Goal: Find specific page/section: Find specific page/section

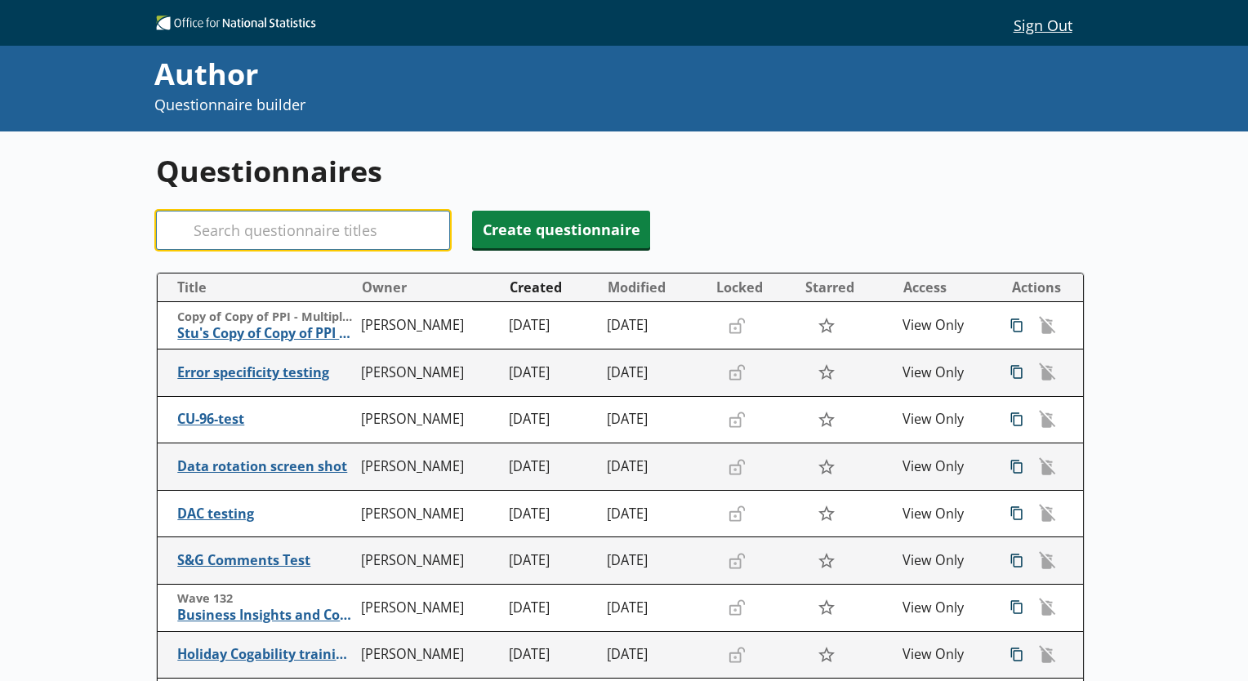
click at [292, 227] on input "Search" at bounding box center [303, 230] width 294 height 39
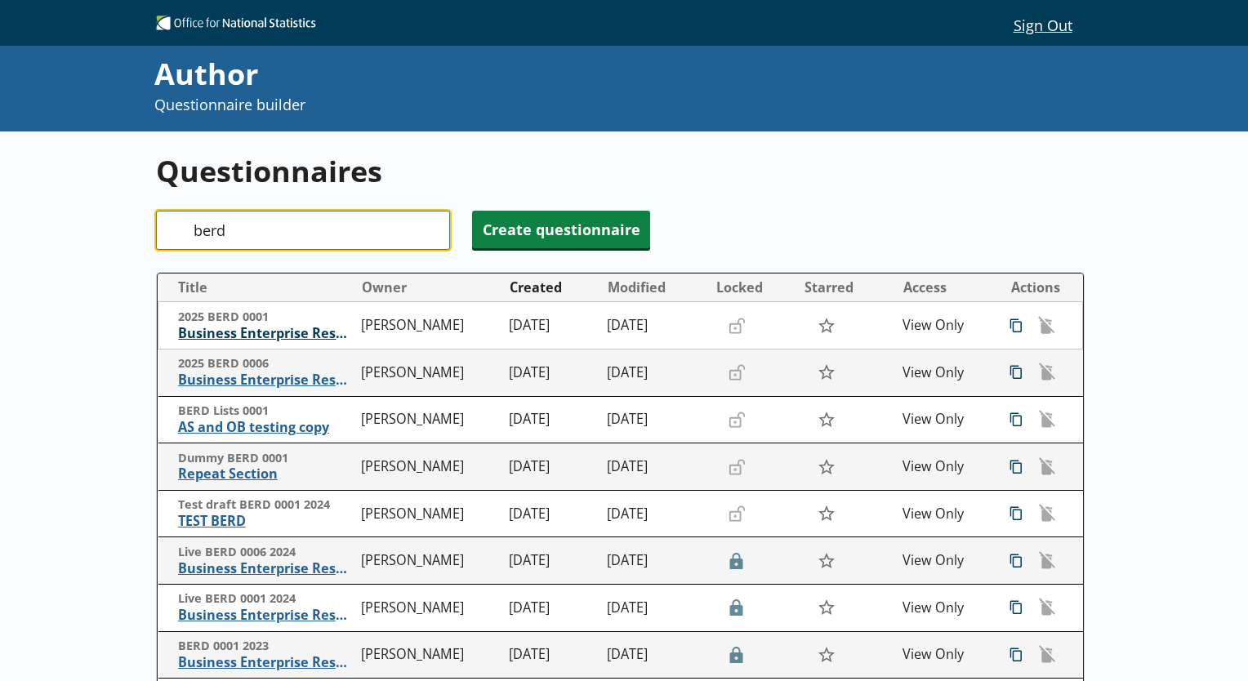
type input "berd"
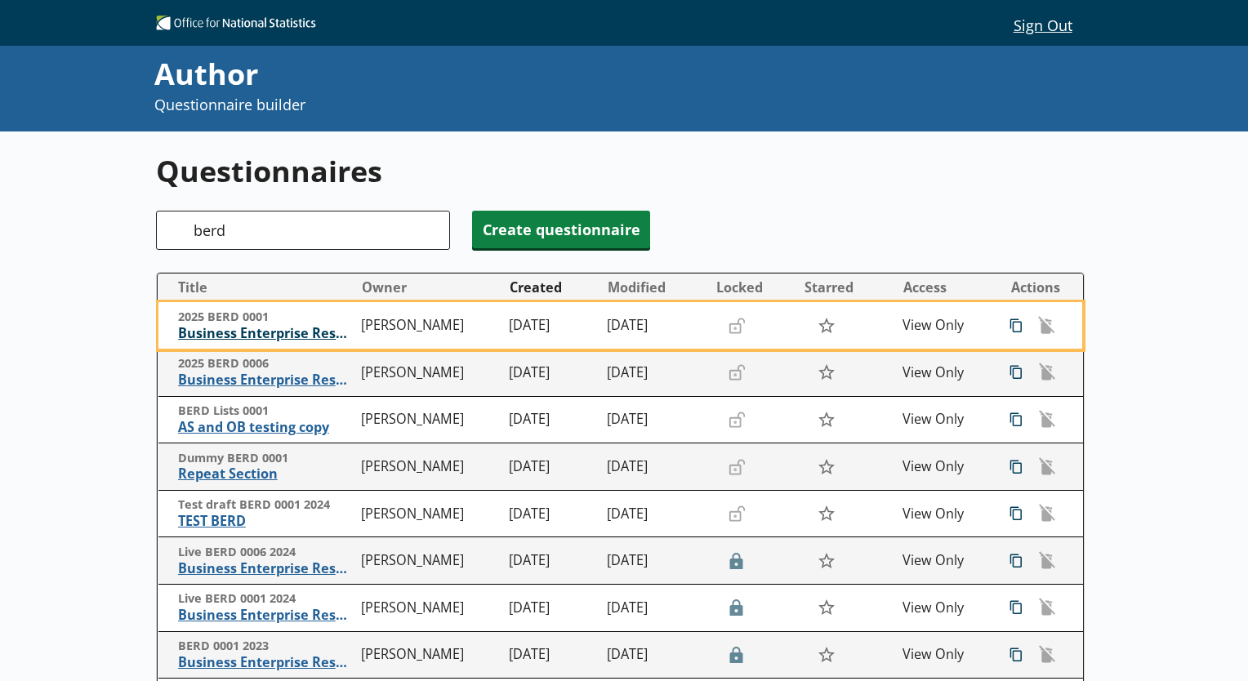
click at [273, 335] on span "Business Enterprise Research and Development" at bounding box center [266, 333] width 176 height 17
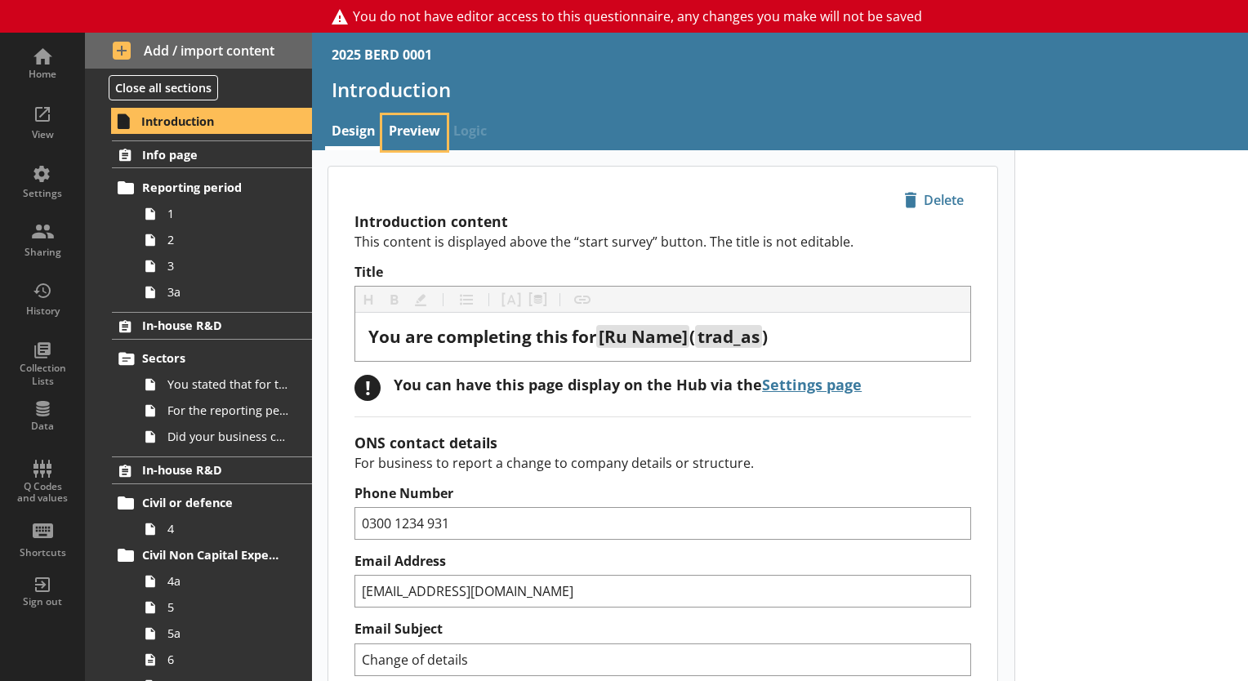
click at [425, 133] on link "Preview" at bounding box center [414, 132] width 65 height 35
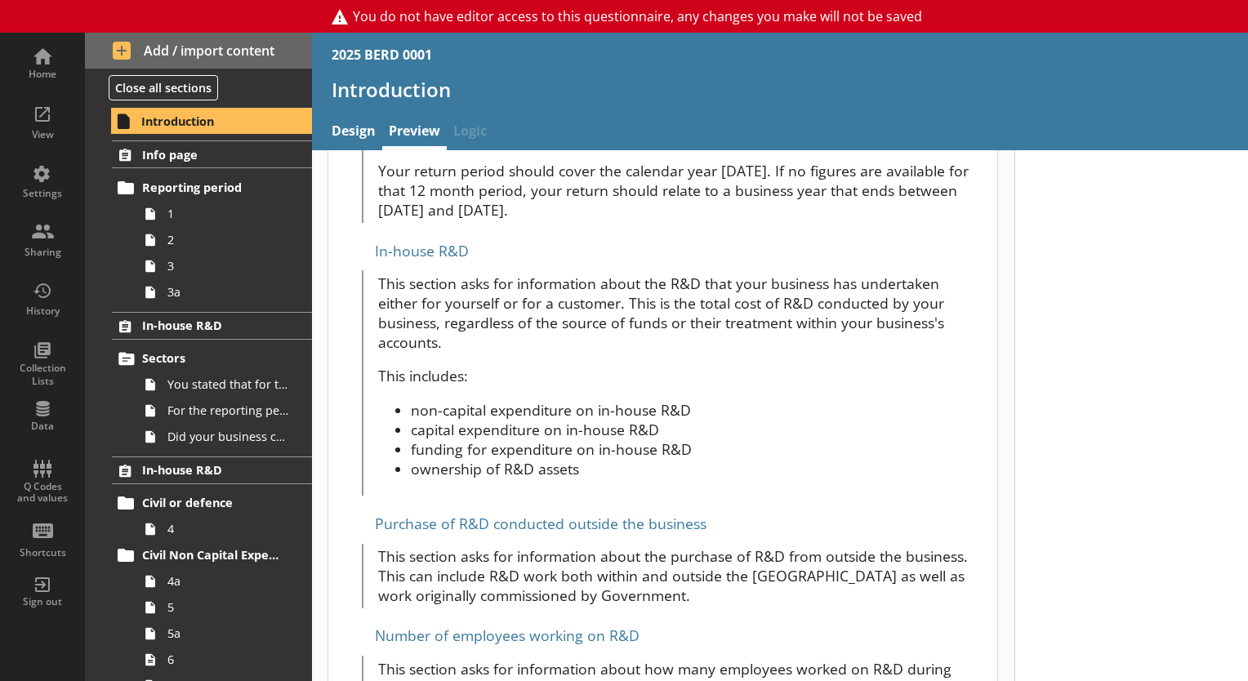
scroll to position [702, 0]
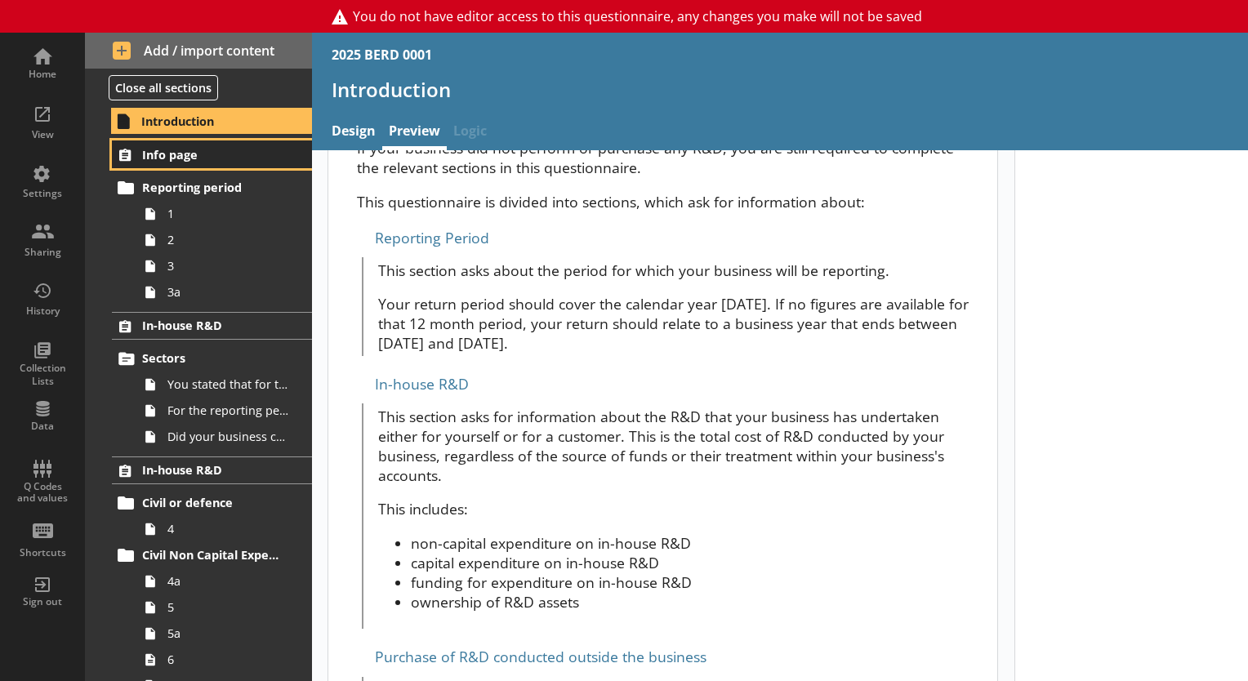
click at [202, 150] on span "Info page" at bounding box center [212, 155] width 141 height 16
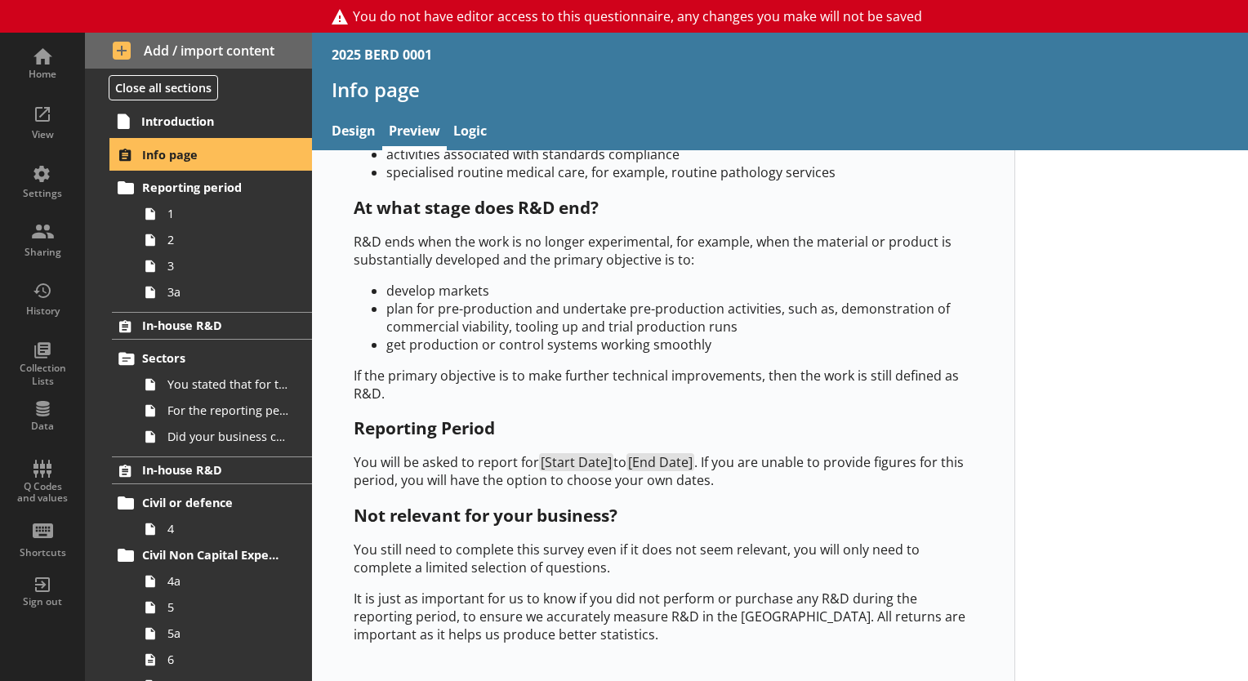
scroll to position [1052, 0]
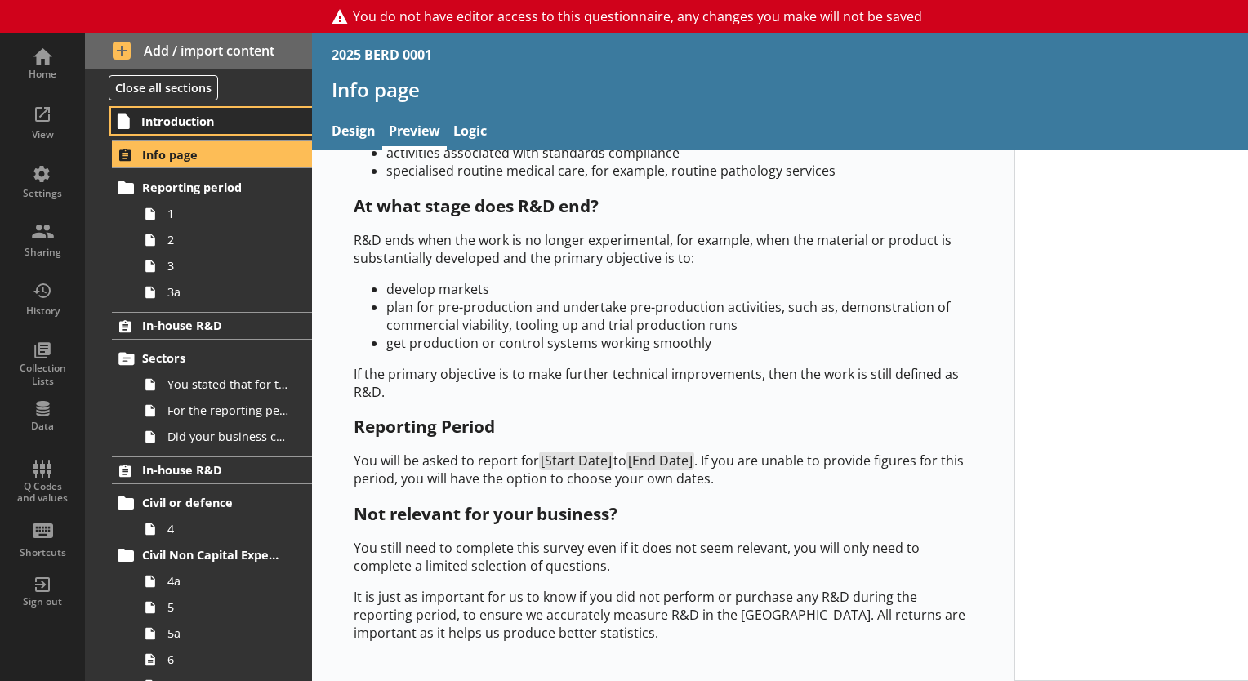
click at [199, 114] on span "Introduction" at bounding box center [212, 122] width 142 height 16
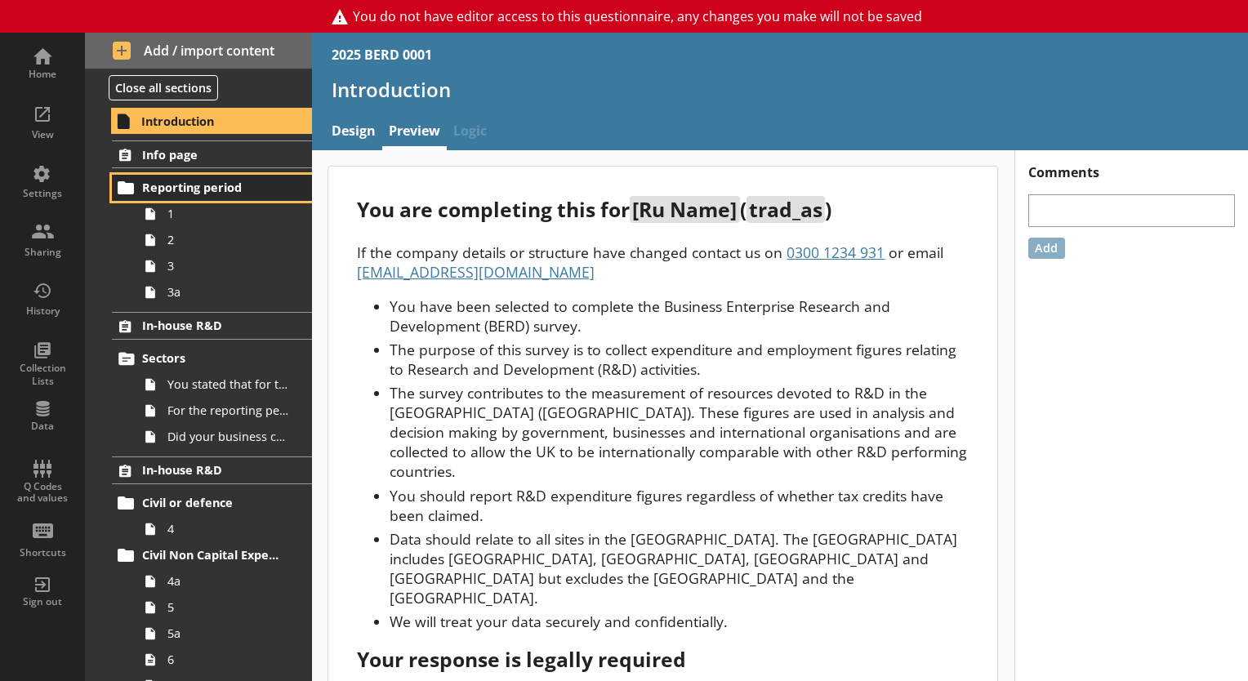
click at [205, 185] on span "Reporting period" at bounding box center [212, 188] width 141 height 16
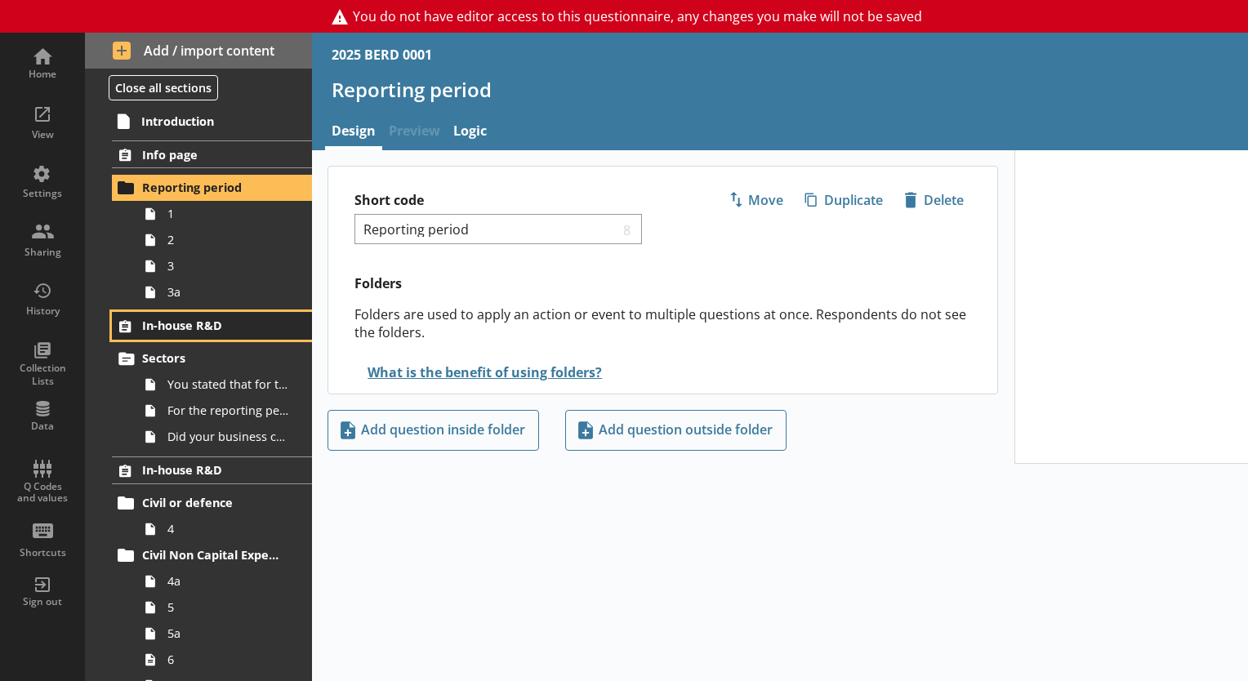
click at [203, 322] on span "In-house R&D" at bounding box center [212, 326] width 141 height 16
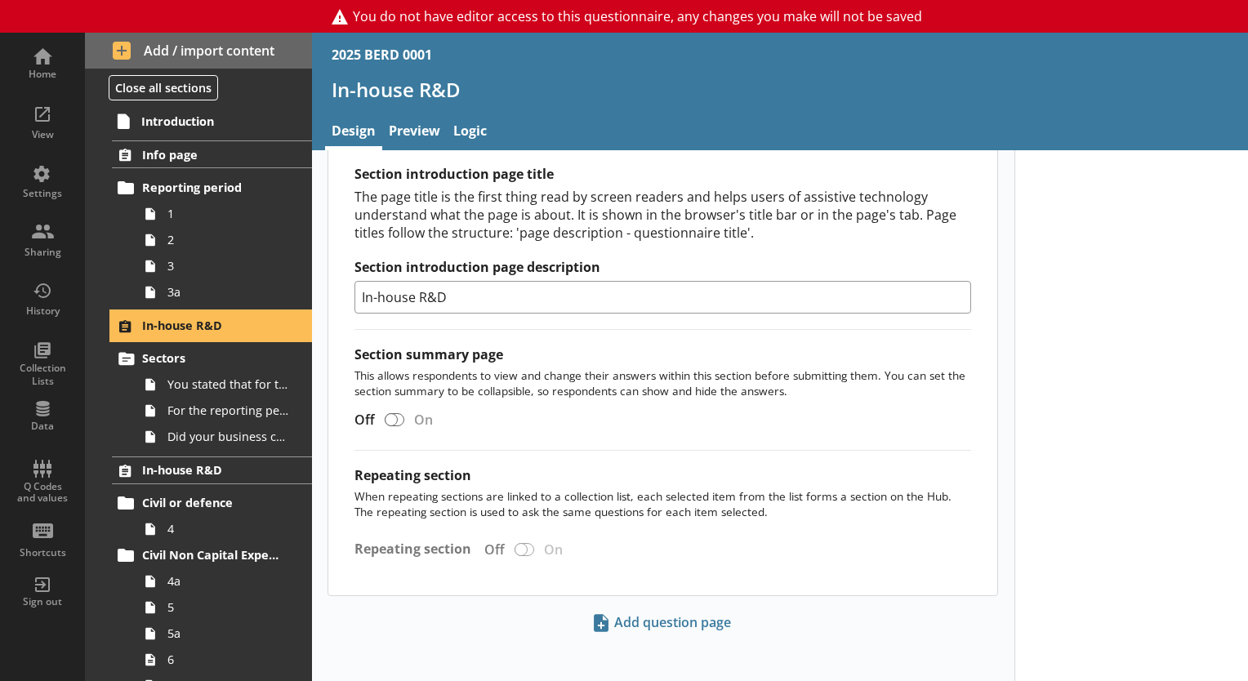
scroll to position [818, 0]
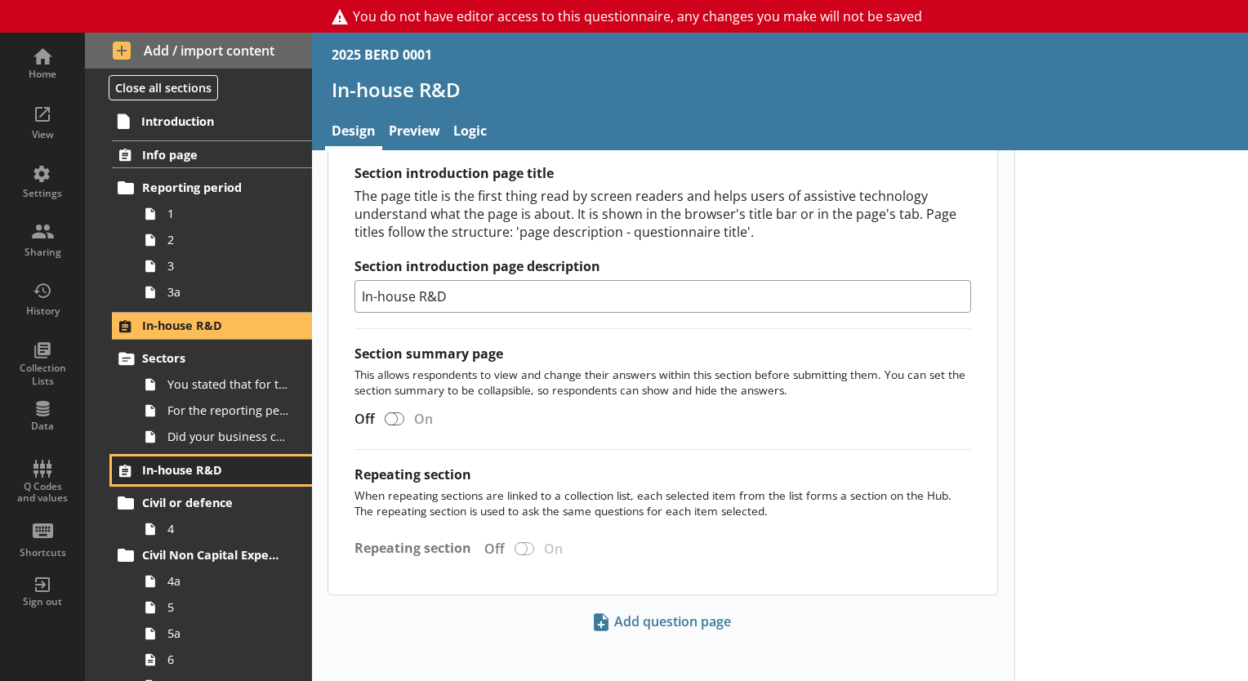
click at [199, 464] on span "In-house R&D" at bounding box center [212, 470] width 141 height 16
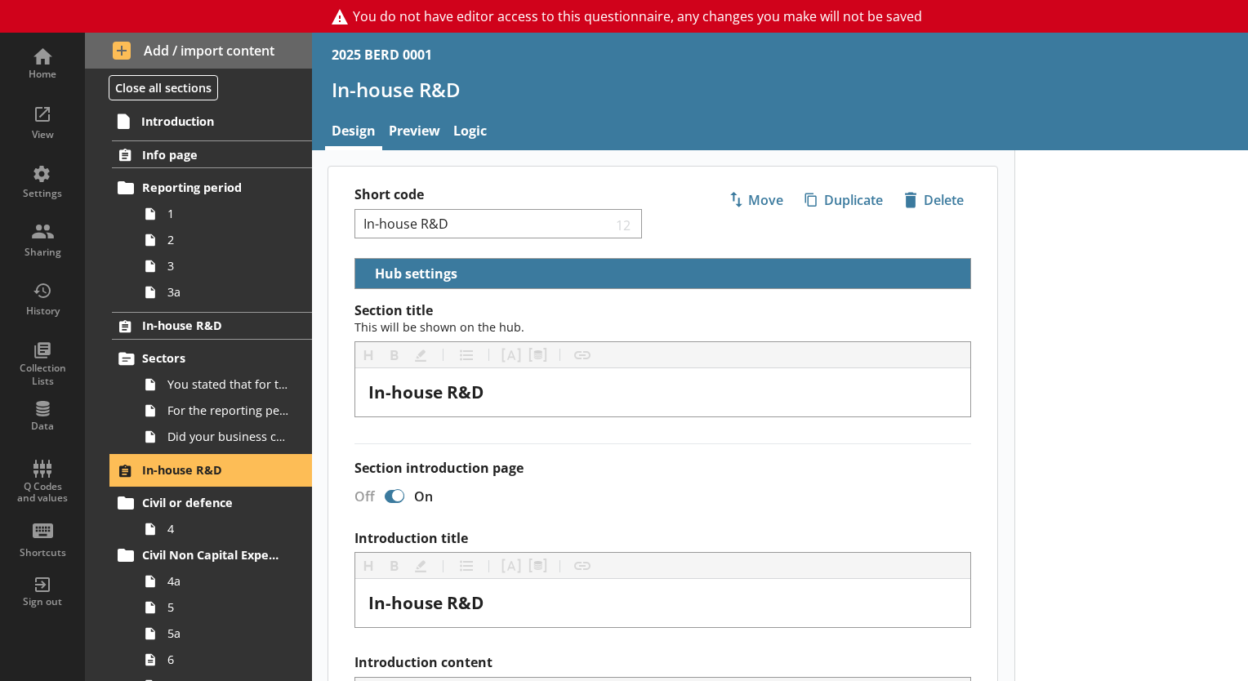
select select "ed5aa05f-910f-4662-9fcf-e405abfe6d58"
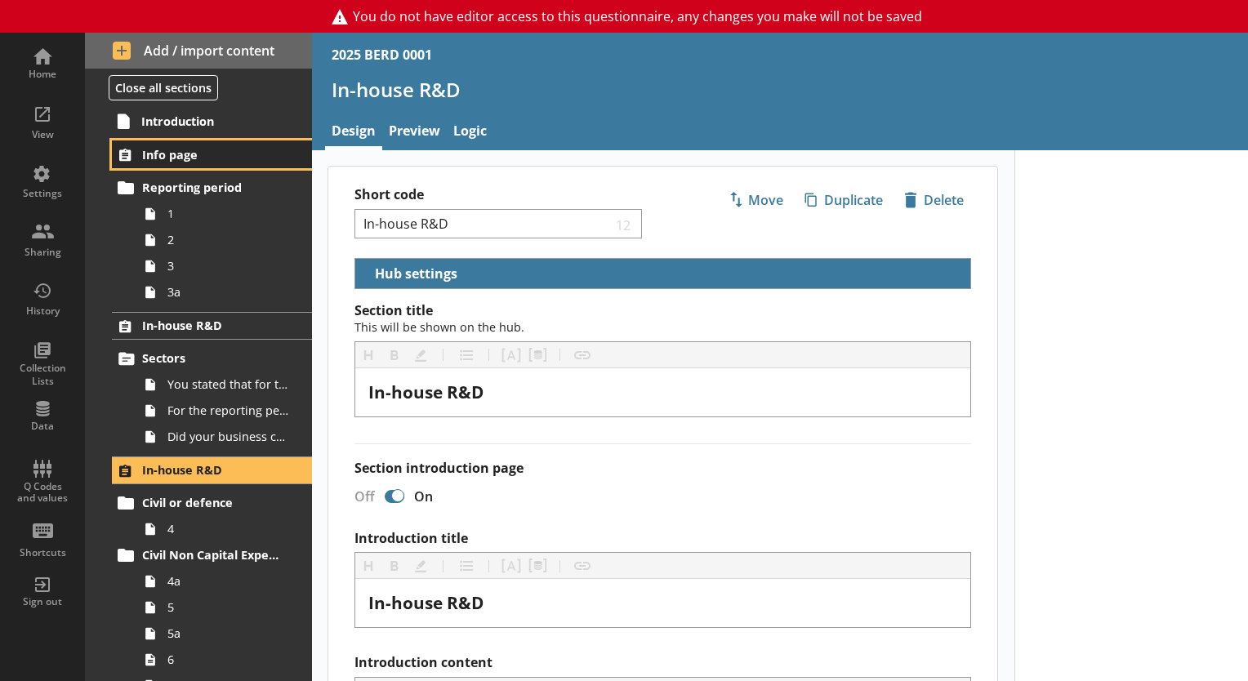
click at [190, 157] on span "Info page" at bounding box center [212, 155] width 141 height 16
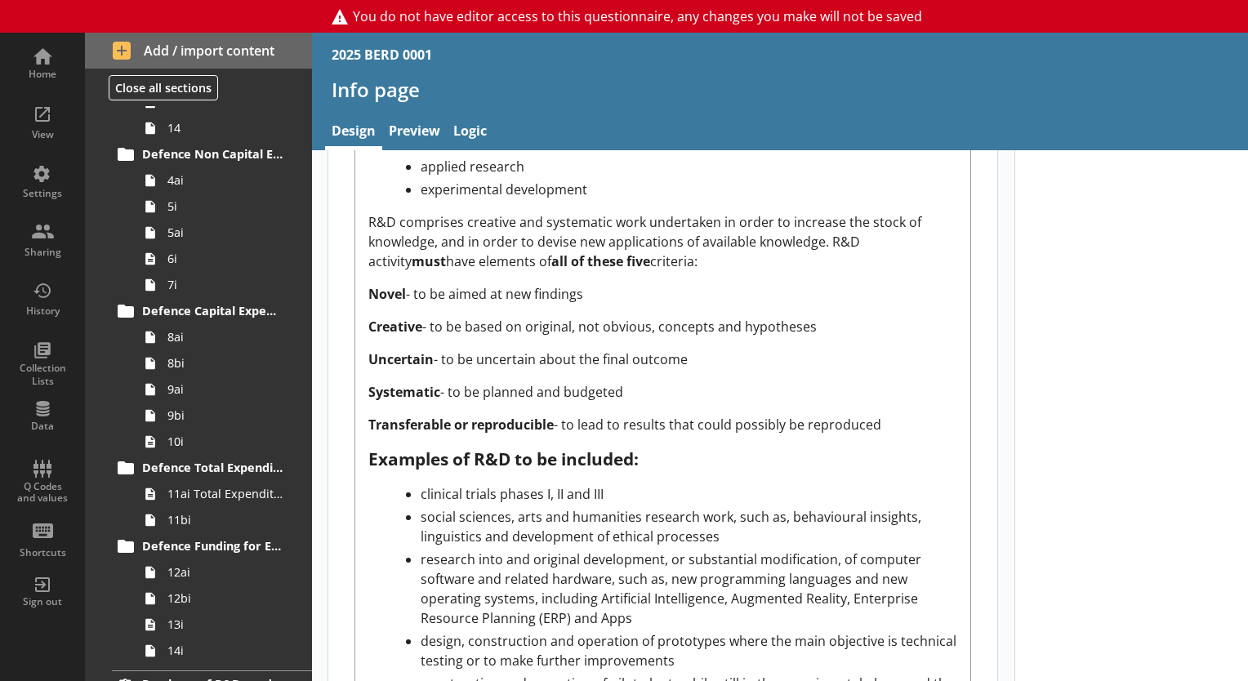
scroll to position [654, 0]
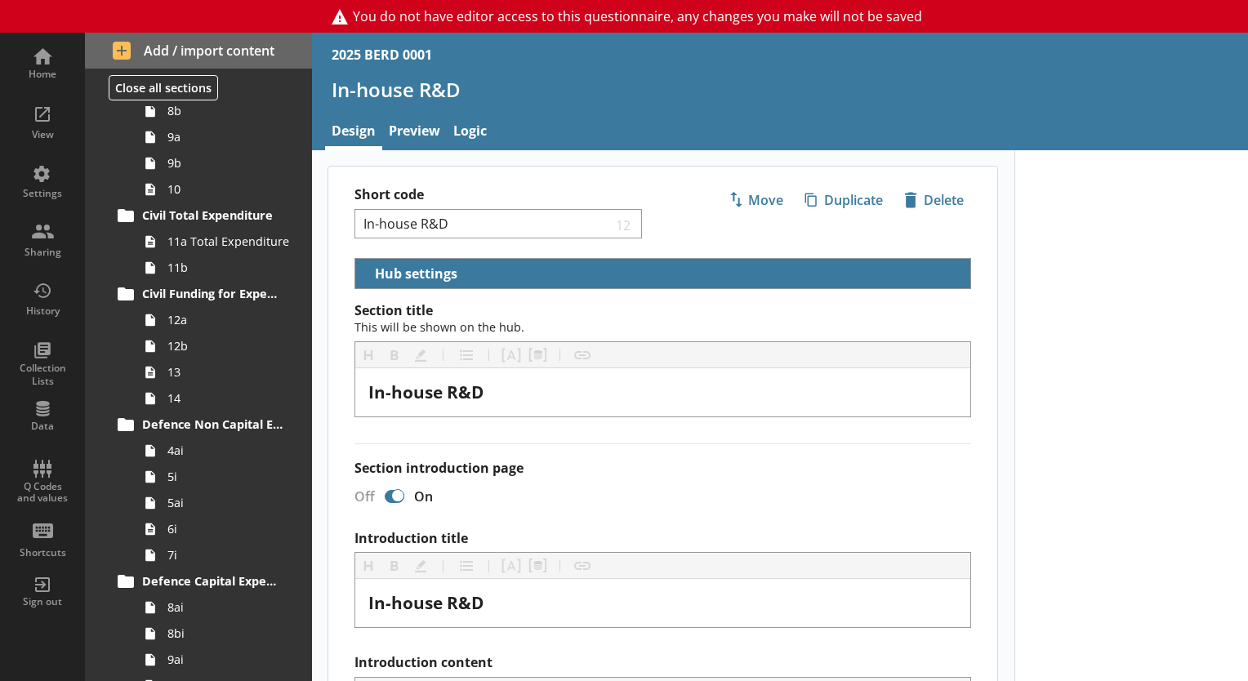
select select "ed5aa05f-910f-4662-9fcf-e405abfe6d58"
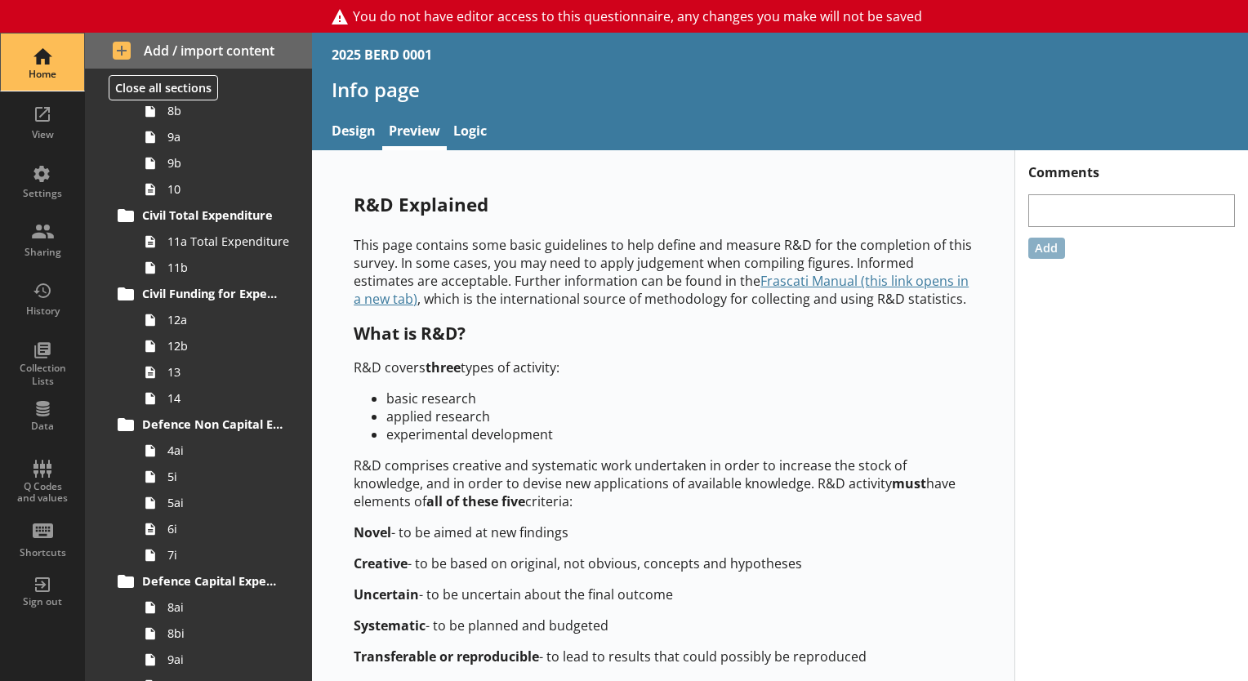
click at [28, 56] on div "Home" at bounding box center [42, 61] width 57 height 57
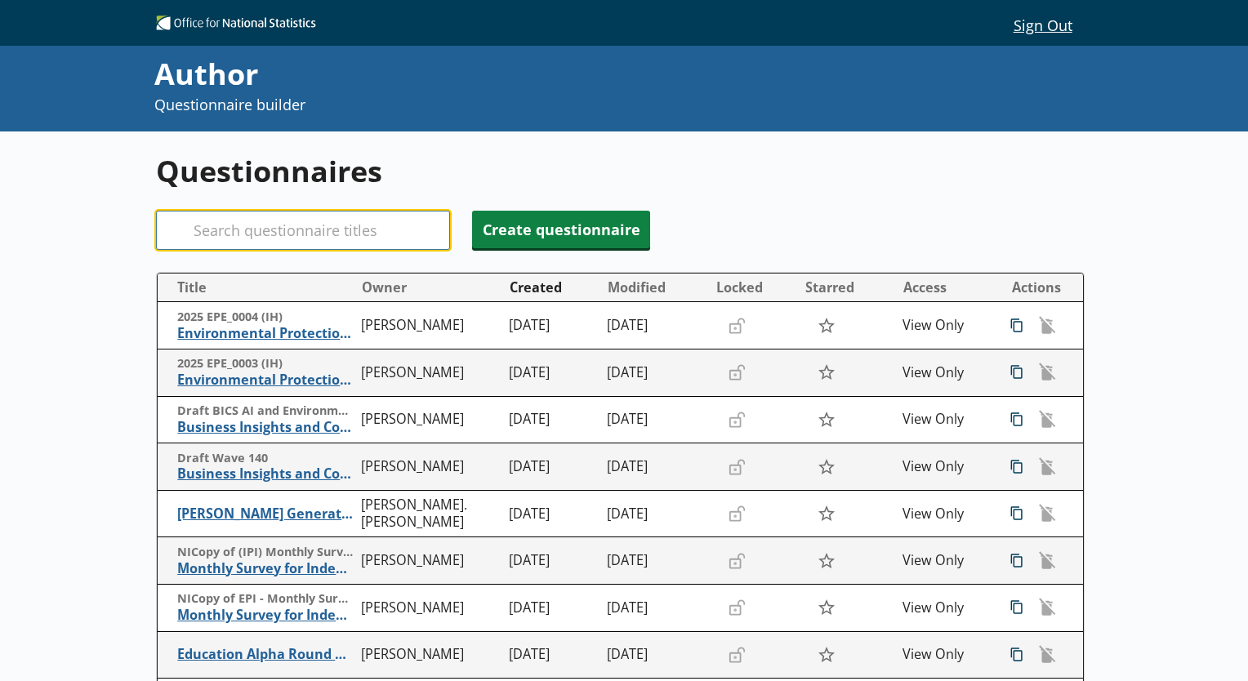
click at [322, 232] on input "Search" at bounding box center [303, 230] width 294 height 39
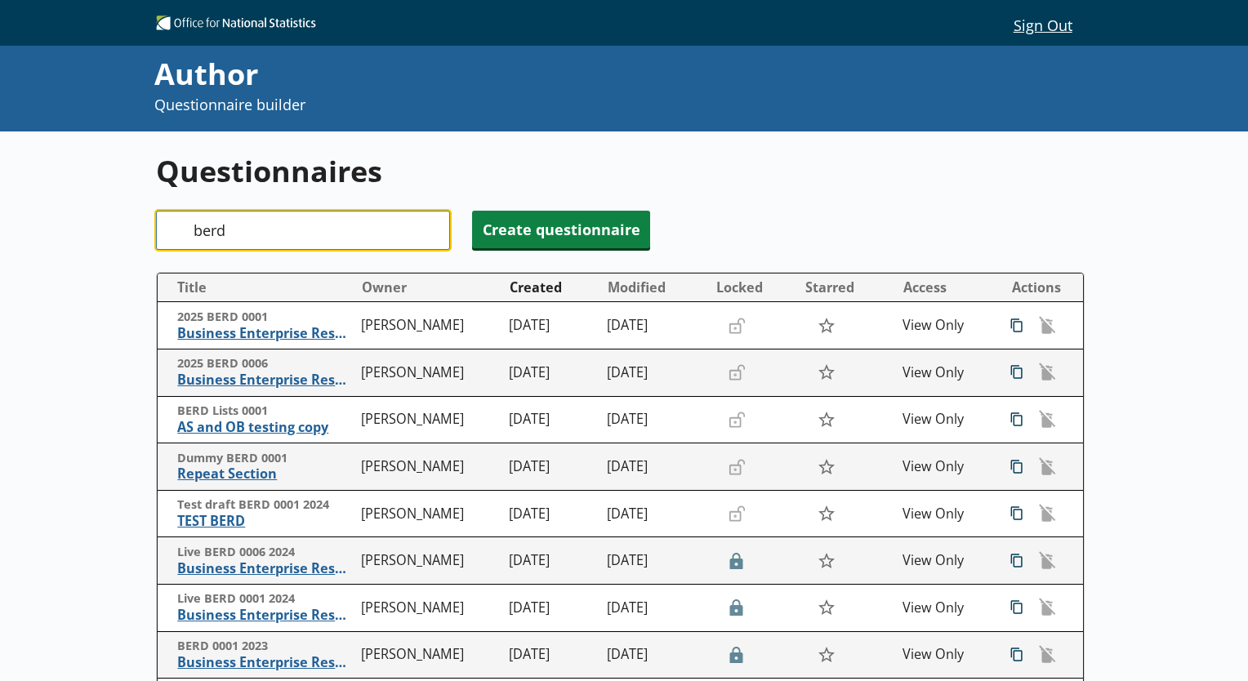
type input "berd"
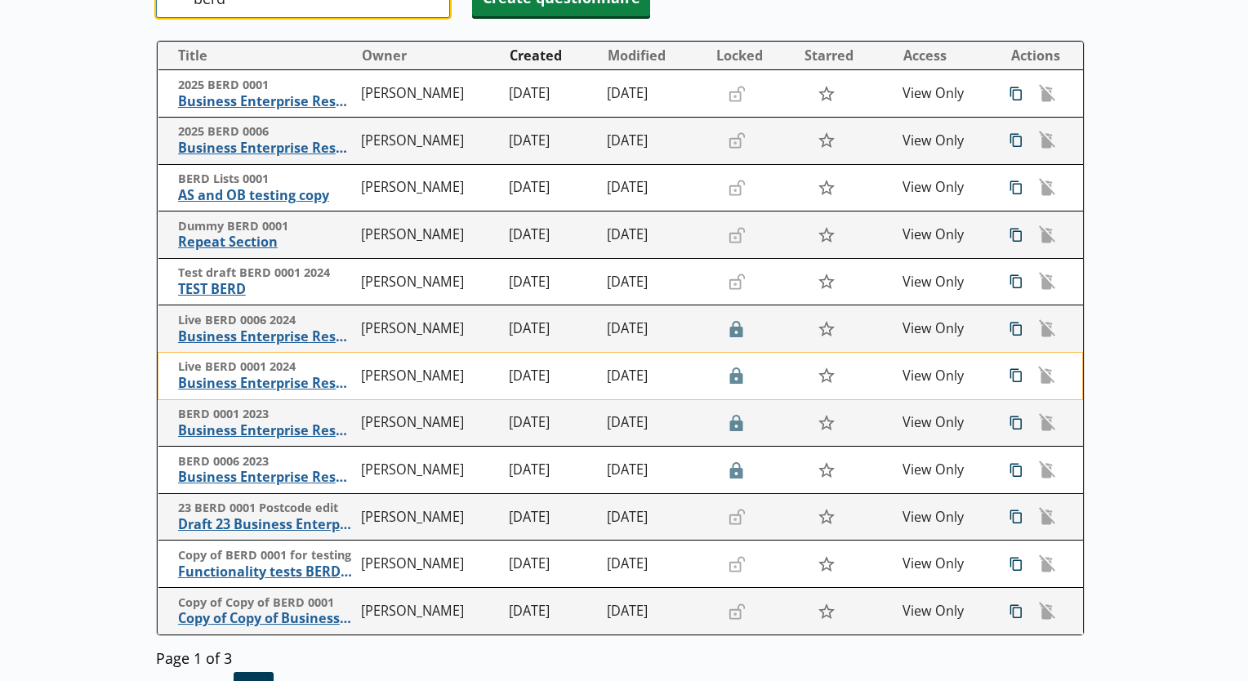
scroll to position [327, 0]
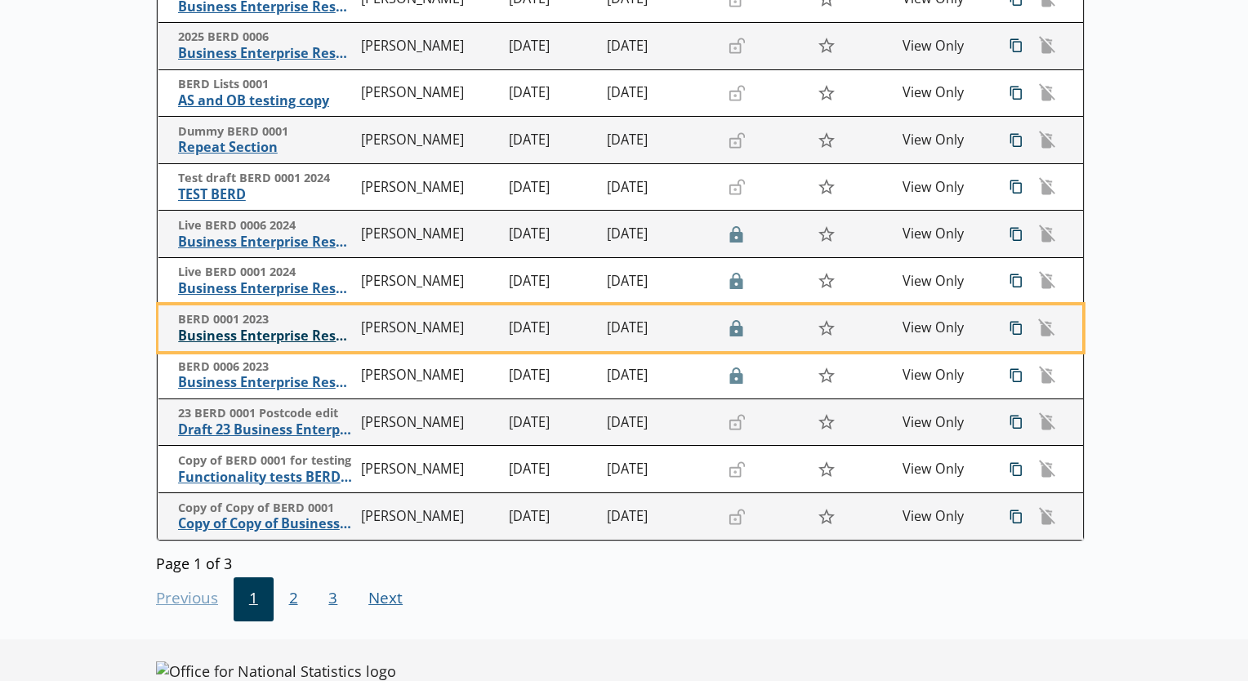
click at [266, 338] on span "Business Enterprise Research and Development" at bounding box center [266, 336] width 176 height 17
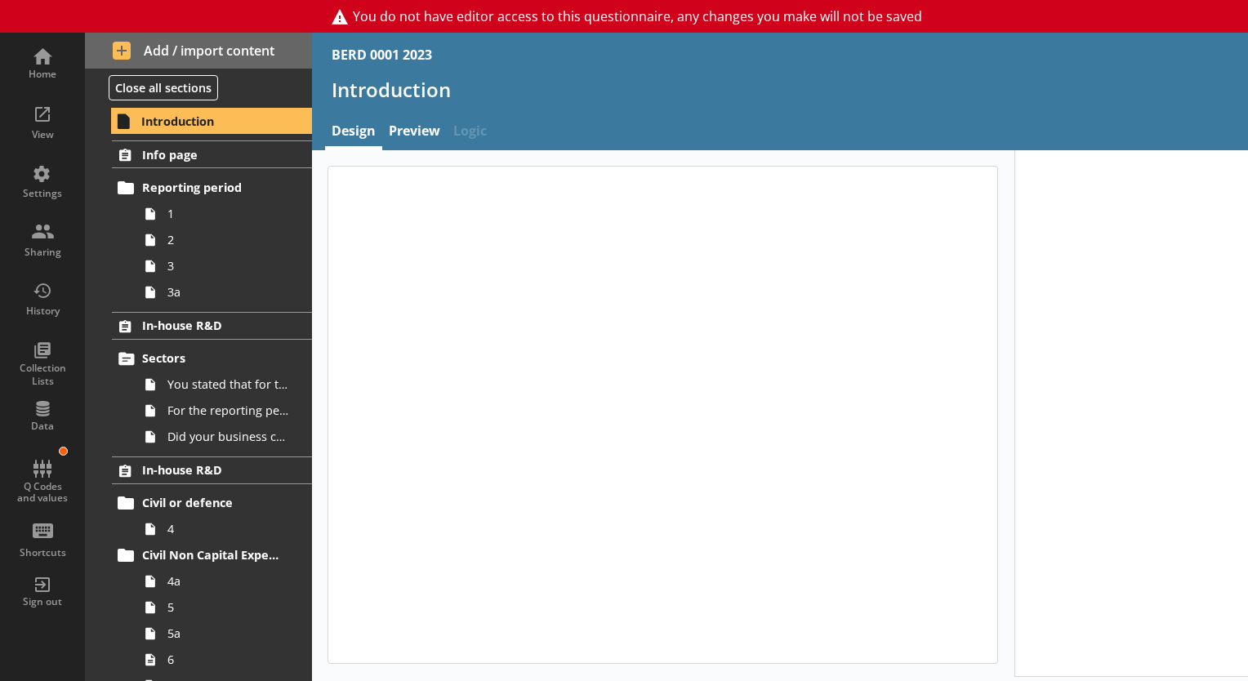
type textarea "x"
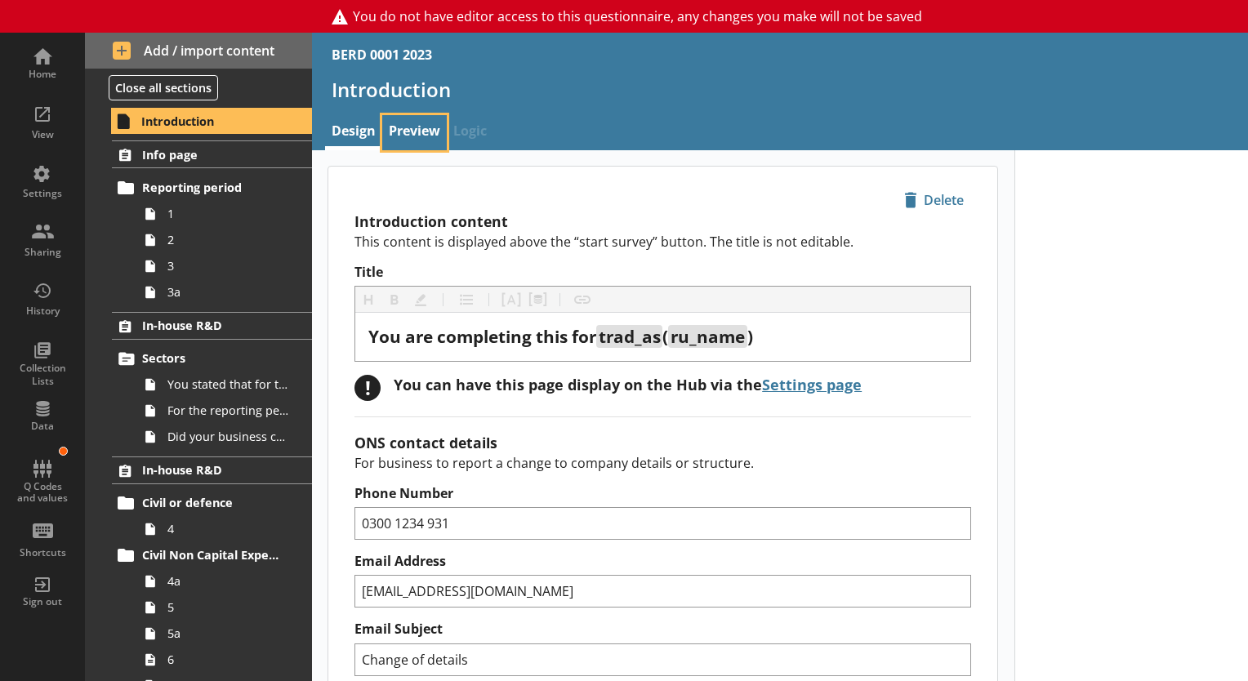
click at [418, 128] on link "Preview" at bounding box center [414, 132] width 65 height 35
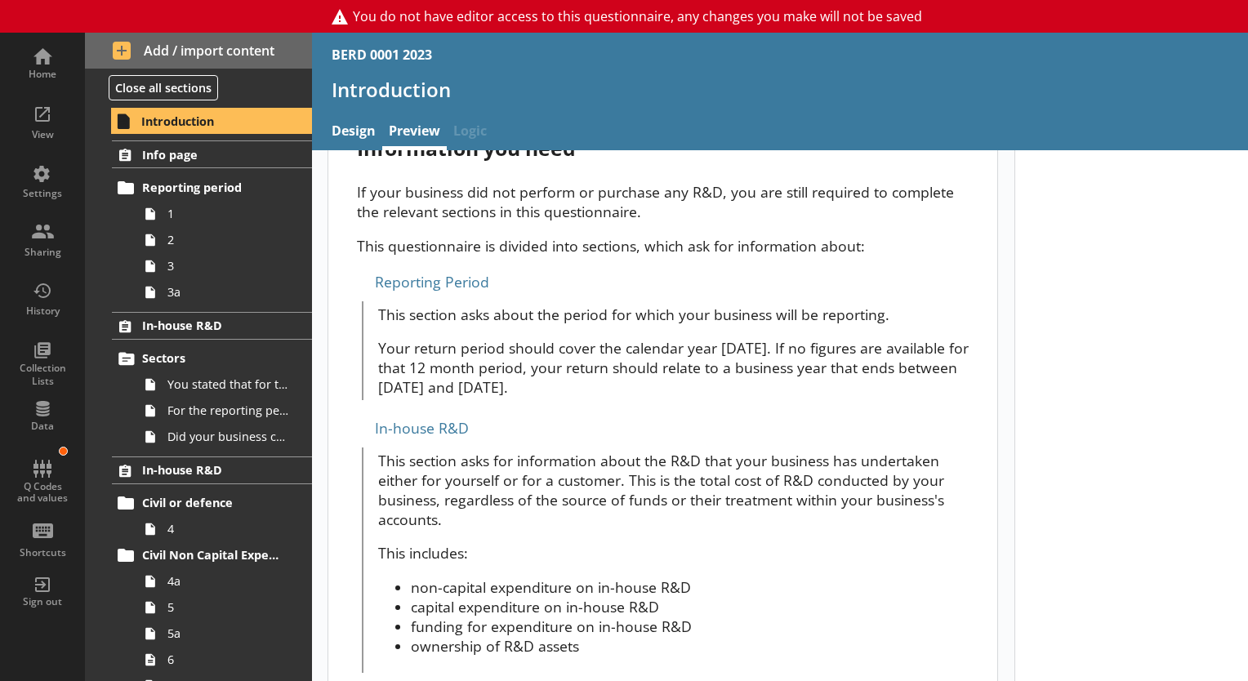
scroll to position [620, 0]
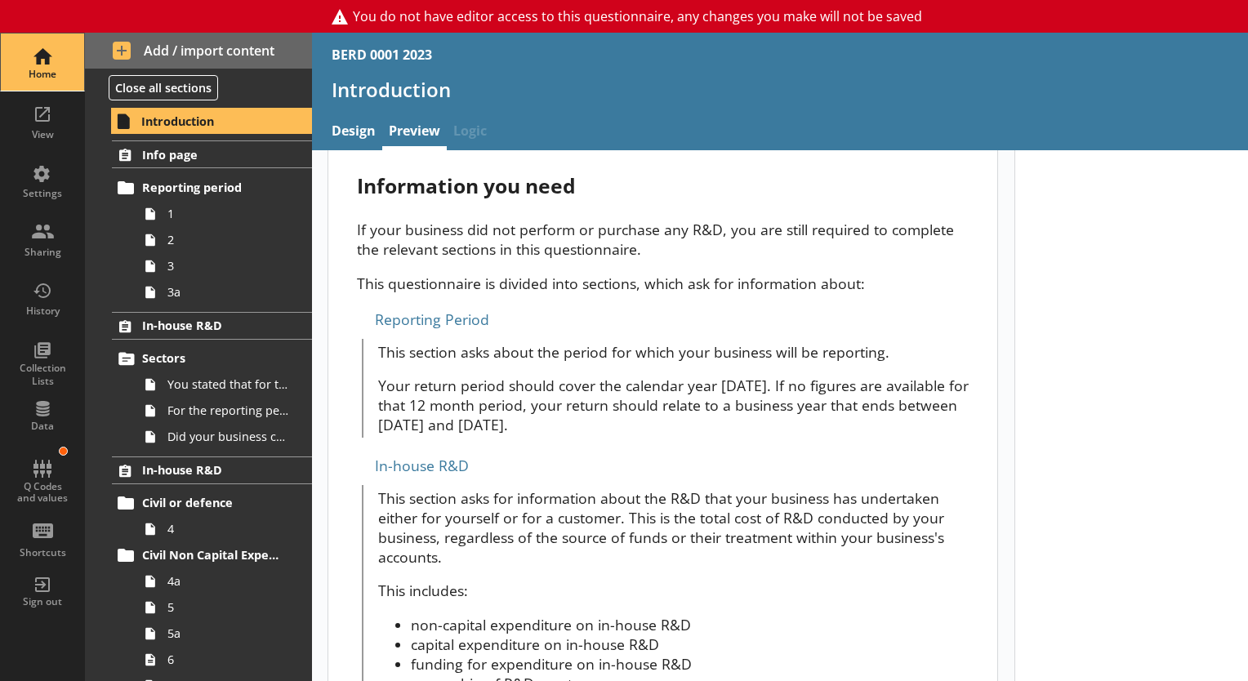
click at [46, 42] on div "Home" at bounding box center [42, 61] width 57 height 57
